Goal: Task Accomplishment & Management: Manage account settings

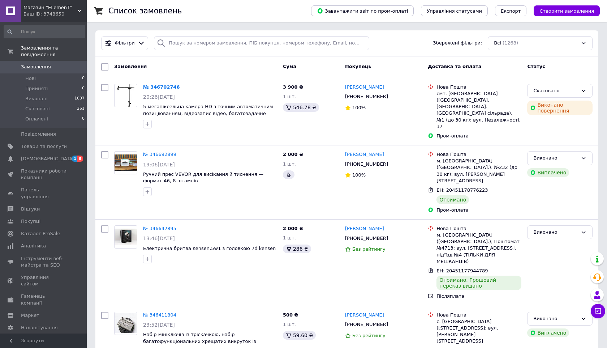
click at [46, 14] on div "Ваш ID: 3748650" at bounding box center [54, 14] width 63 height 7
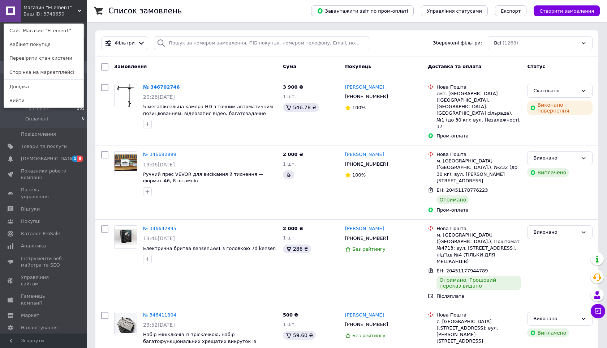
click at [18, 11] on link at bounding box center [10, 11] width 21 height 22
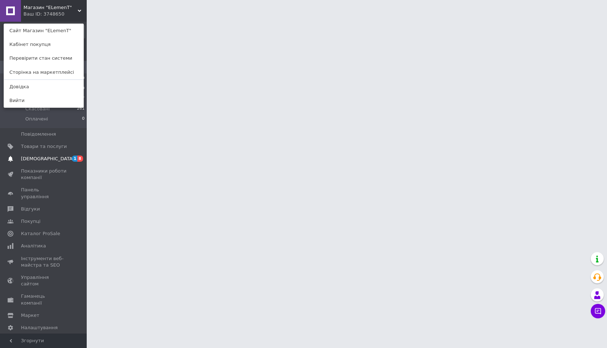
click at [27, 156] on span "[DEMOGRAPHIC_DATA]" at bounding box center [47, 158] width 53 height 7
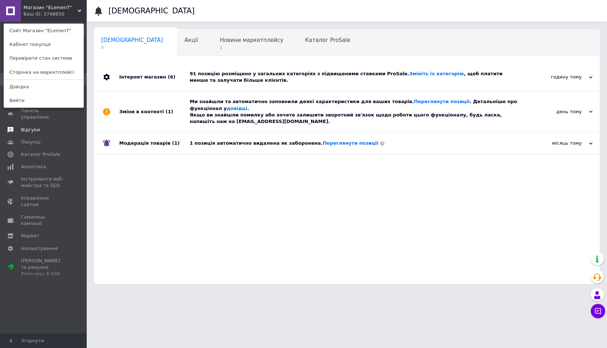
click at [52, 126] on span "Відгуки" at bounding box center [44, 129] width 46 height 7
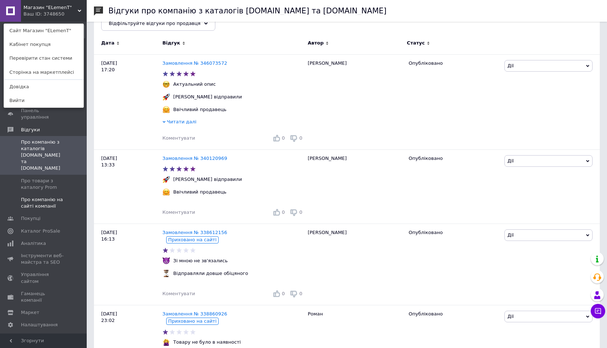
scroll to position [138, 0]
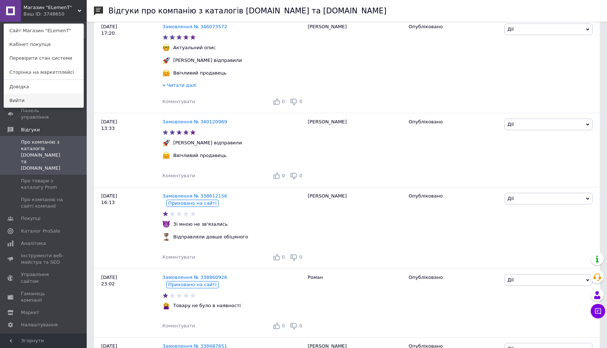
click at [42, 99] on link "Вийти" at bounding box center [43, 101] width 79 height 14
